Goal: Transaction & Acquisition: Purchase product/service

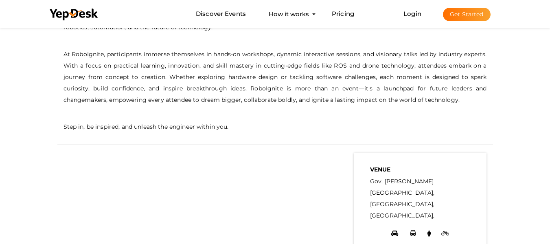
scroll to position [337, 0]
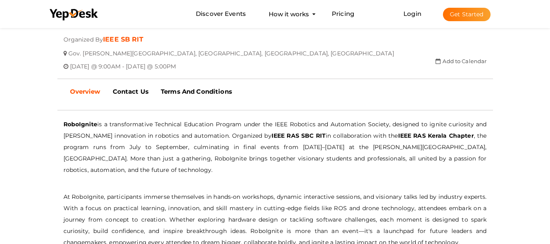
scroll to position [164, 0]
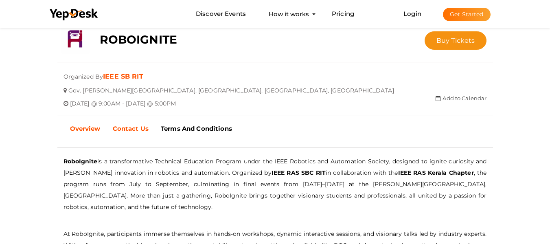
click at [138, 131] on b "Contact Us" at bounding box center [131, 129] width 36 height 8
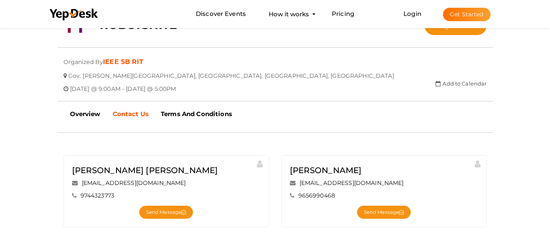
scroll to position [177, 0]
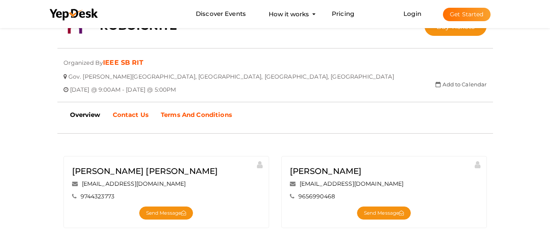
click at [199, 116] on b "Terms And Conditions" at bounding box center [196, 115] width 71 height 8
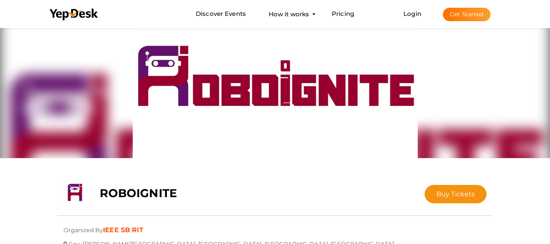
scroll to position [6, 0]
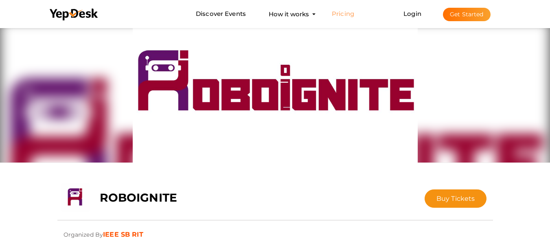
click at [341, 12] on link "Pricing" at bounding box center [343, 14] width 22 height 15
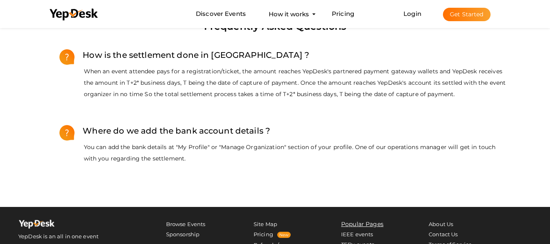
scroll to position [789, 0]
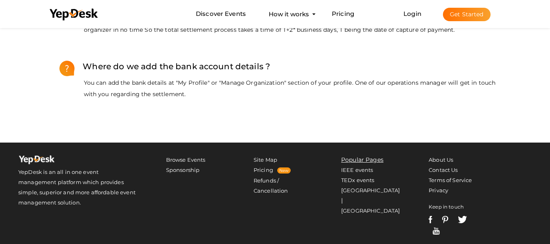
click at [455, 16] on button "Get Started" at bounding box center [467, 14] width 48 height 13
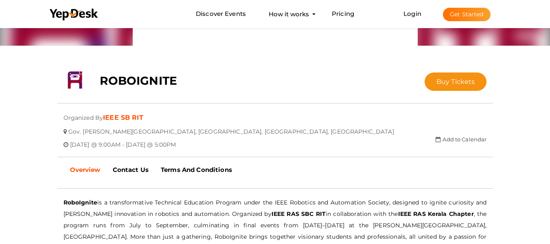
scroll to position [123, 0]
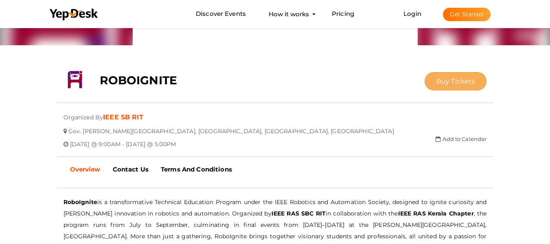
click at [436, 78] on button "Buy Tickets" at bounding box center [455, 81] width 62 height 18
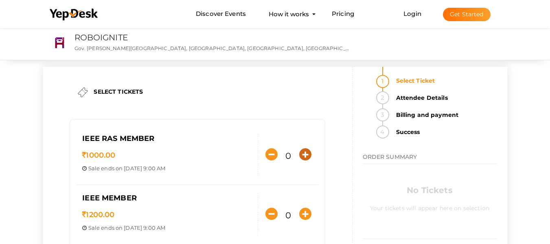
click at [300, 152] on icon "button" at bounding box center [305, 154] width 12 height 12
type input "1"
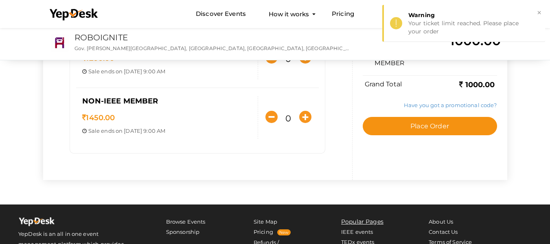
scroll to position [157, 0]
